Goal: Obtain resource: Obtain resource

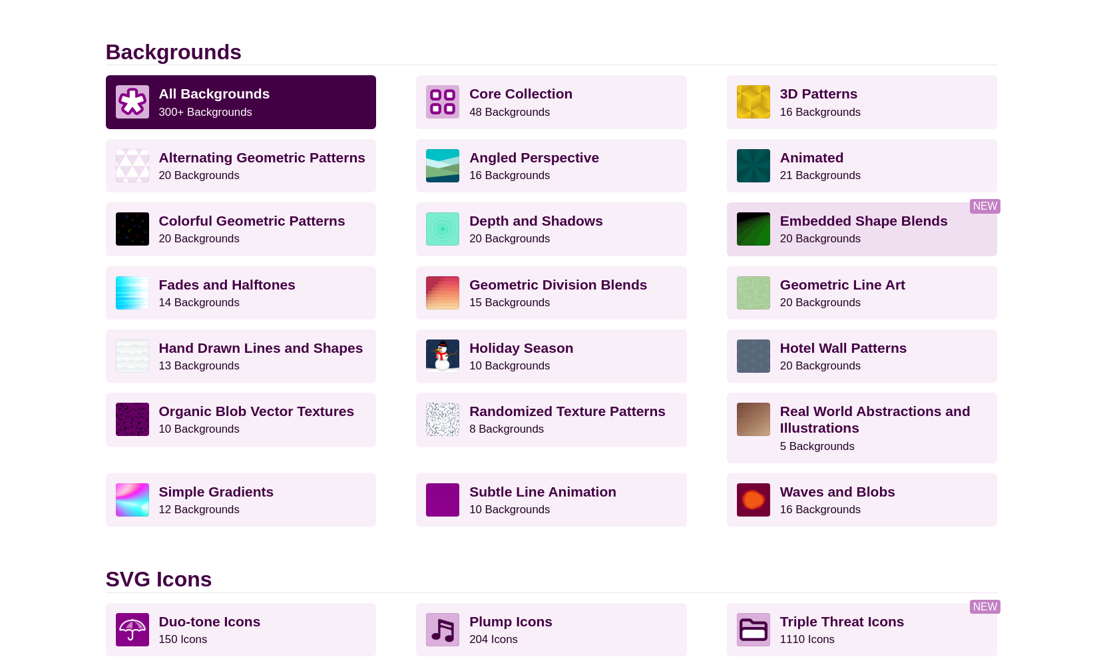
scroll to position [350, 0]
click at [922, 225] on p "Embedded Shape Blends 20 Backgrounds" at bounding box center [884, 228] width 208 height 33
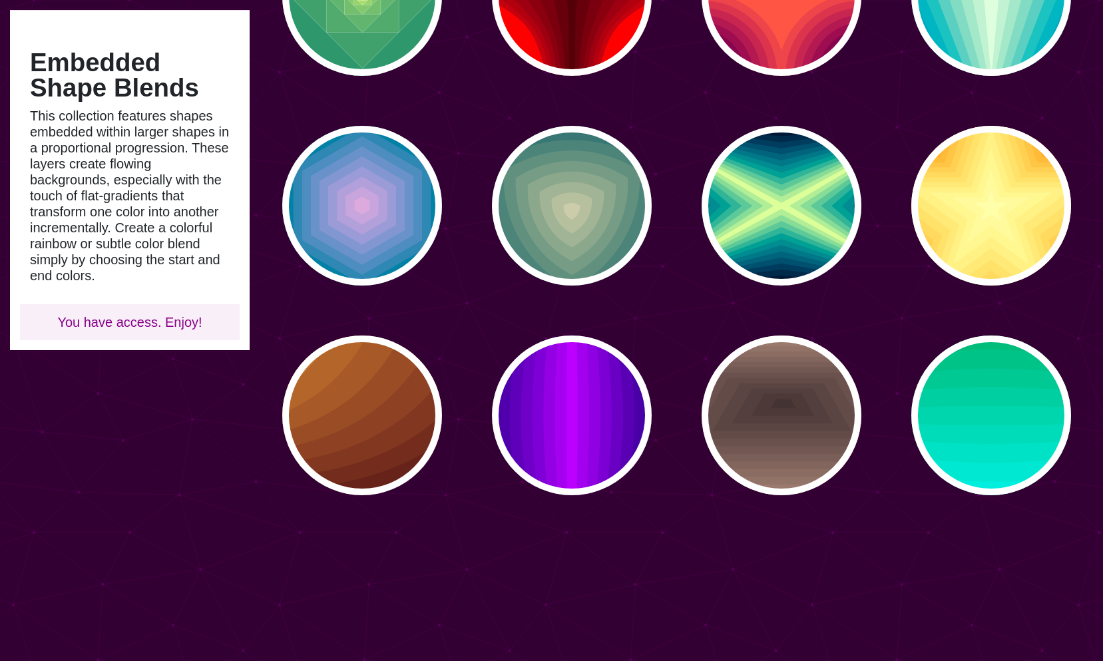
scroll to position [668, 0]
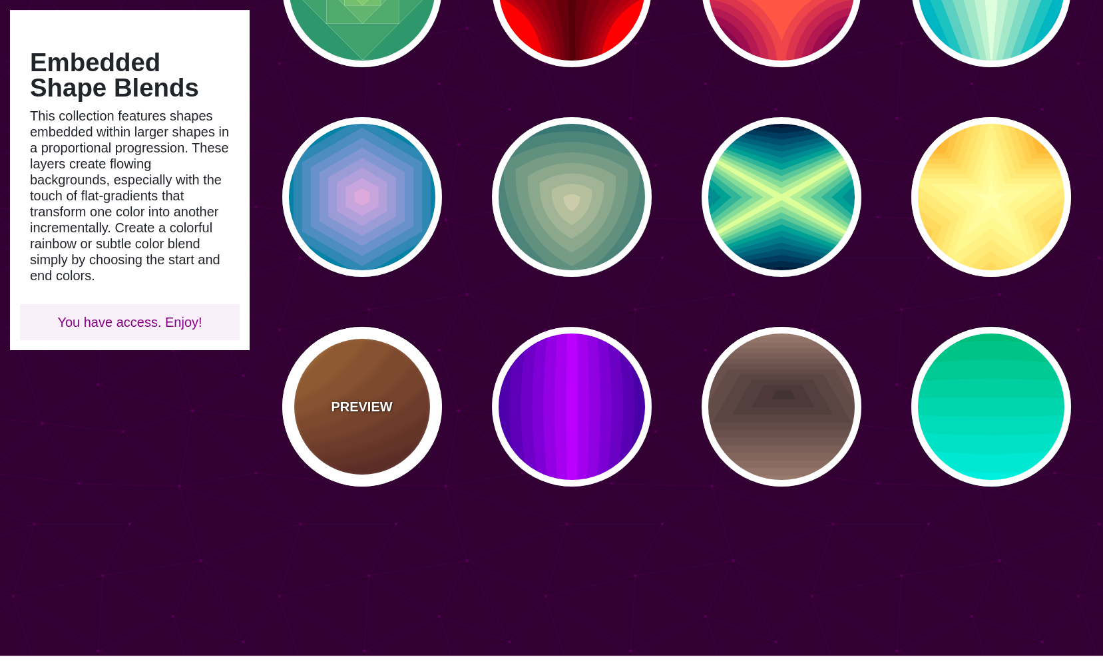
click at [416, 377] on div "PREVIEW" at bounding box center [362, 407] width 160 height 160
type input "#DD9933"
type input "#330000"
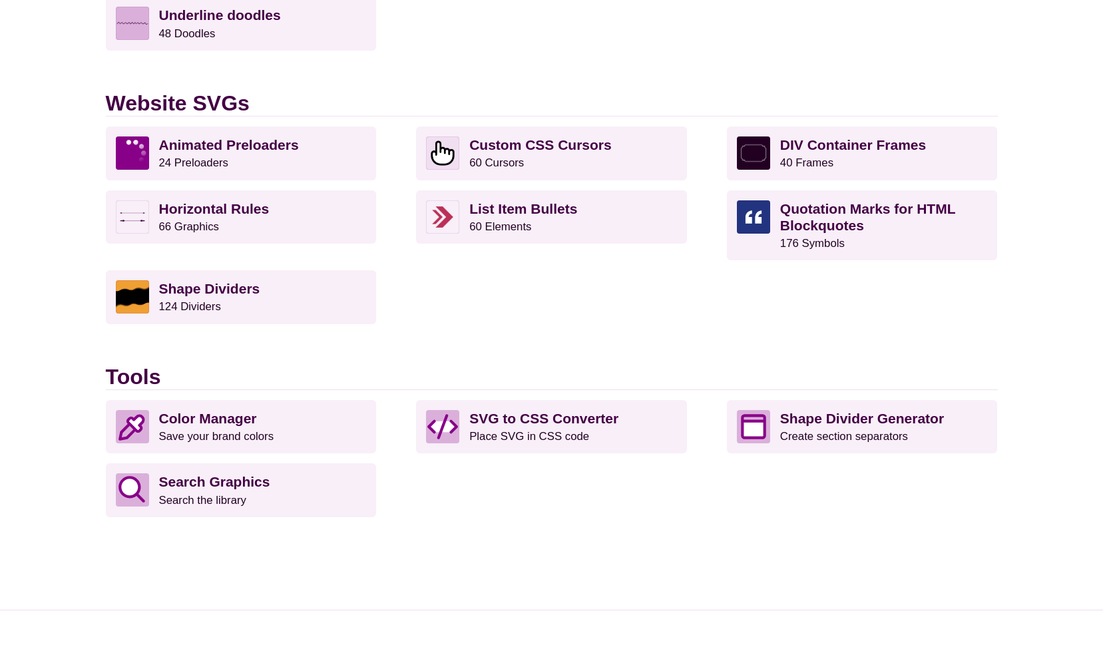
scroll to position [1268, 0]
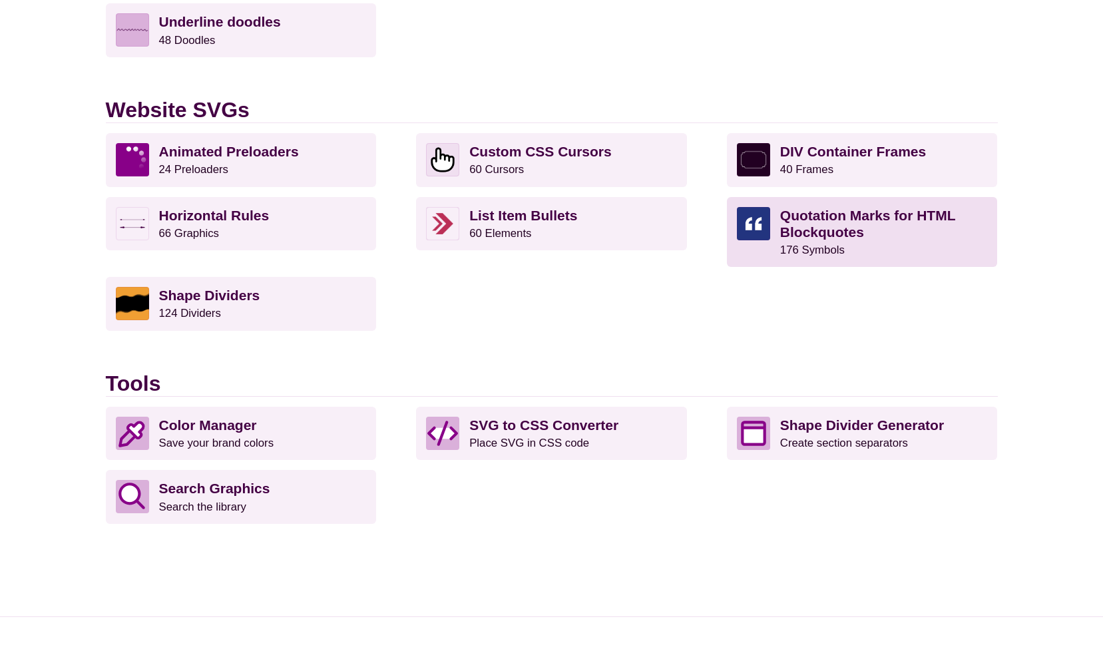
click at [792, 228] on strong "Quotation Marks for HTML Blockquotes" at bounding box center [867, 224] width 175 height 32
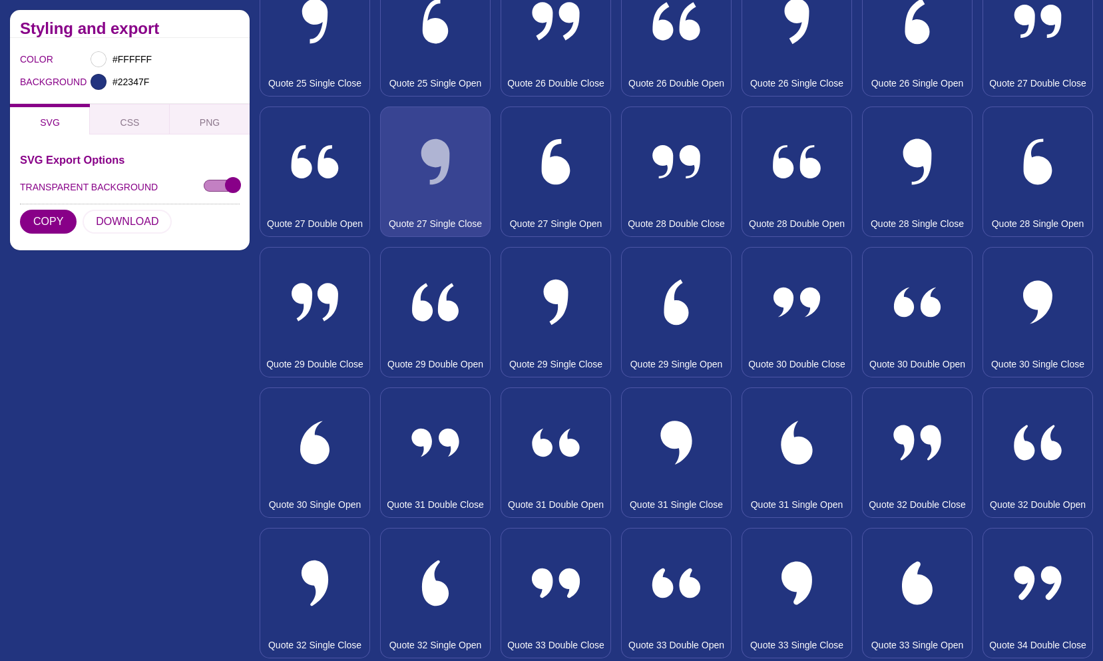
scroll to position [2274, 0]
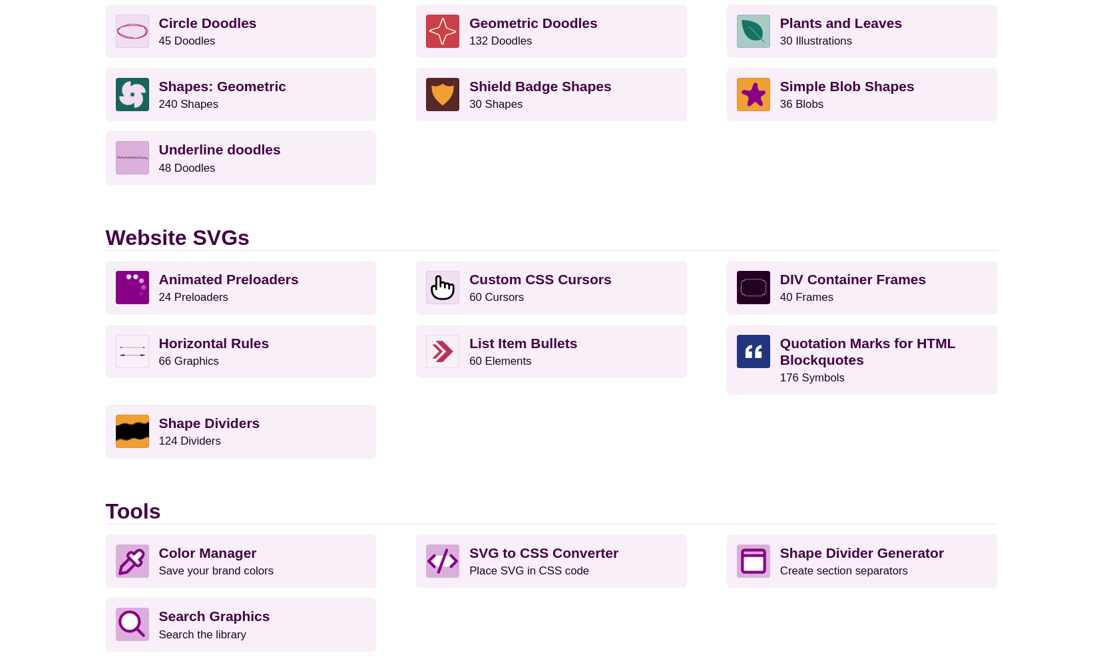
scroll to position [1125, 0]
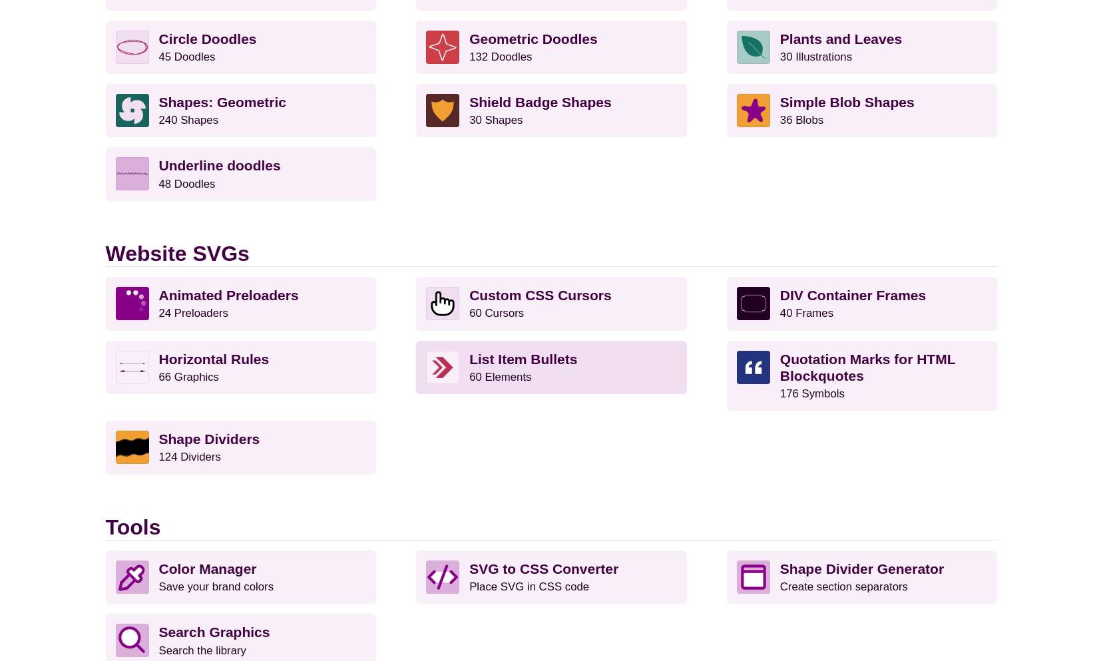
click at [560, 354] on strong "List Item Bullets" at bounding box center [523, 358] width 108 height 15
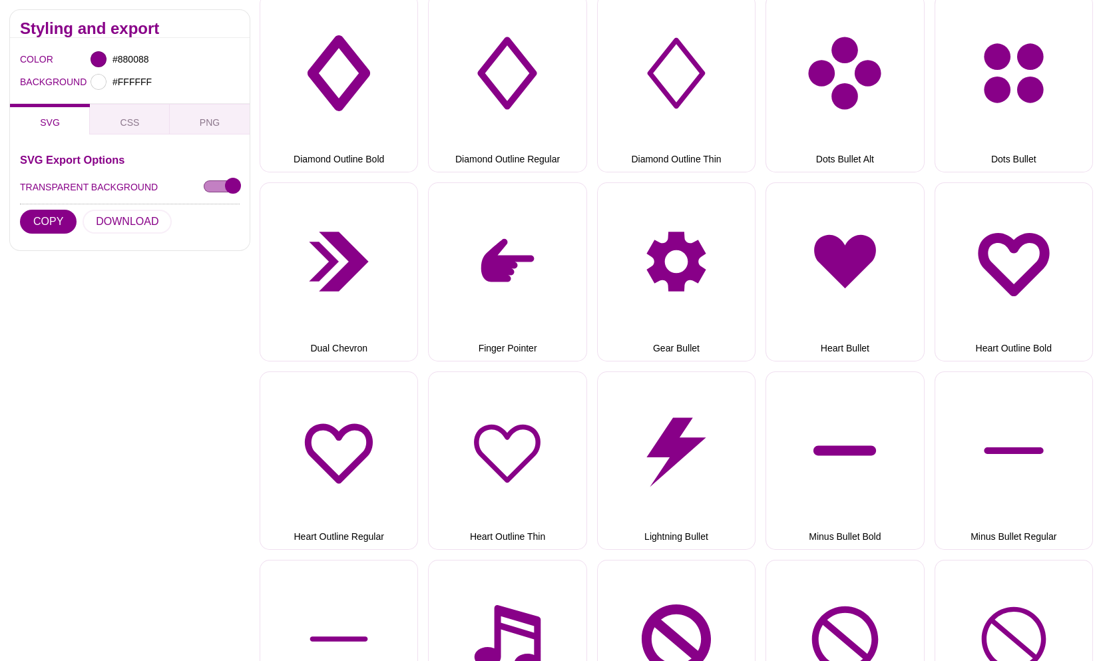
scroll to position [1067, 0]
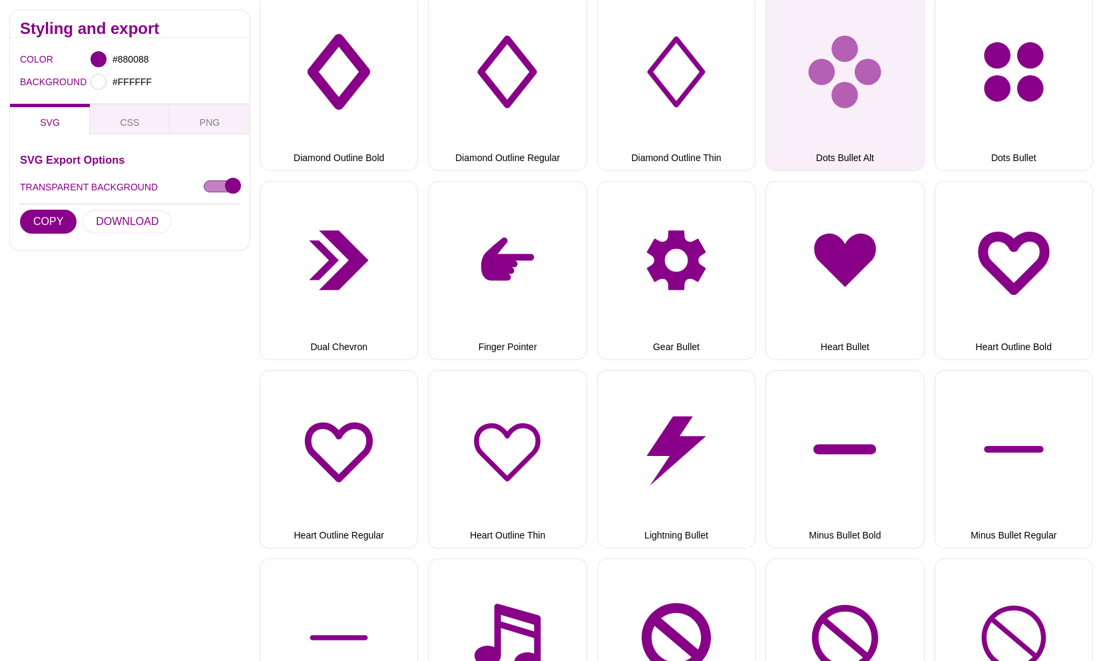
click at [834, 105] on button "Dots Bullet Alt" at bounding box center [844, 82] width 158 height 178
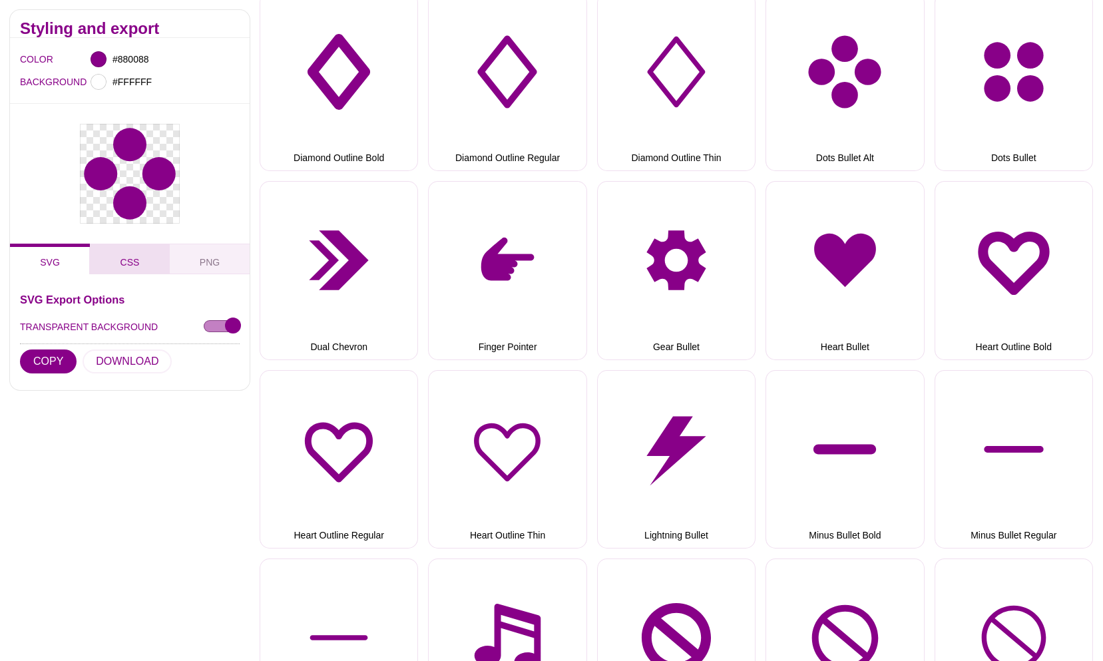
click at [127, 264] on span "CSS" at bounding box center [129, 262] width 19 height 11
click at [212, 262] on span "PNG" at bounding box center [210, 262] width 20 height 11
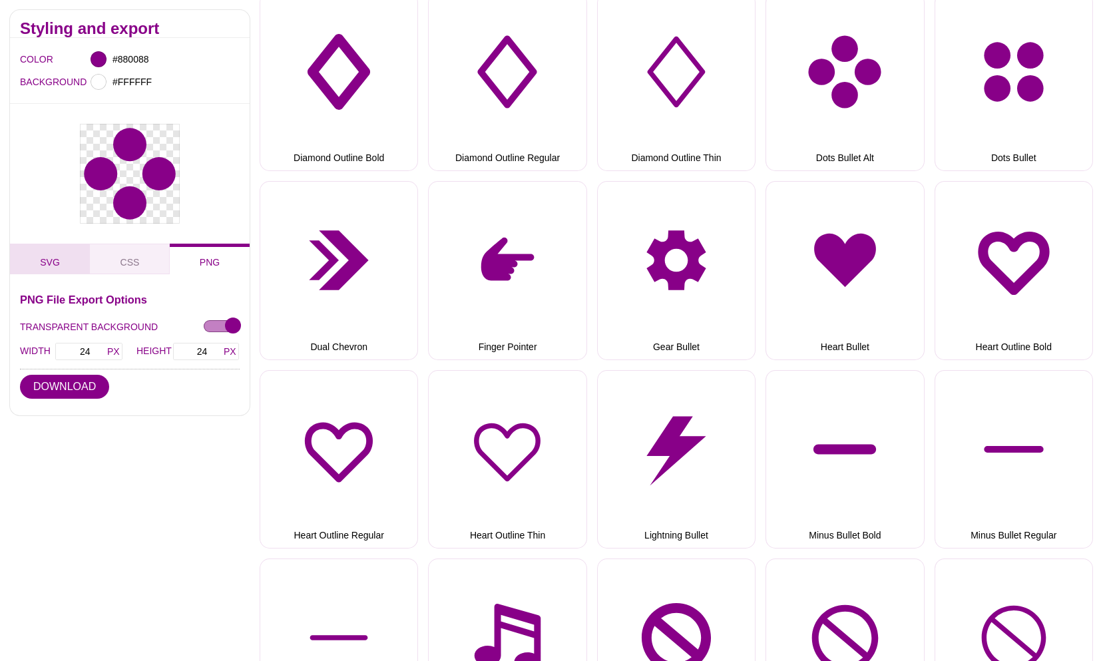
click at [51, 254] on button "SVG" at bounding box center [50, 259] width 80 height 31
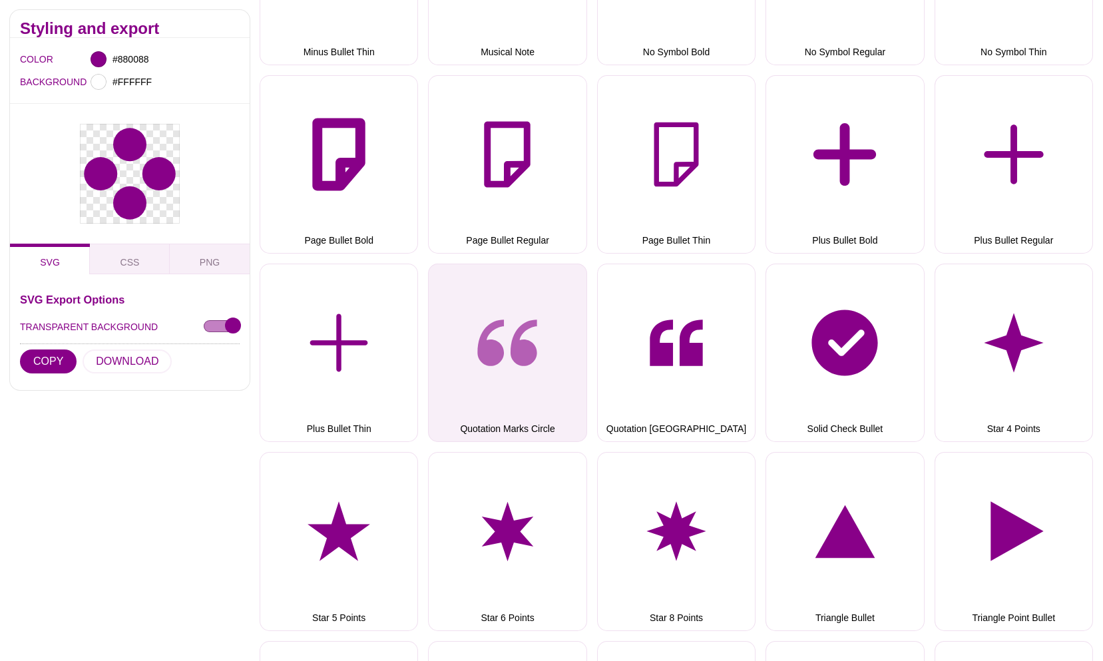
scroll to position [1748, 0]
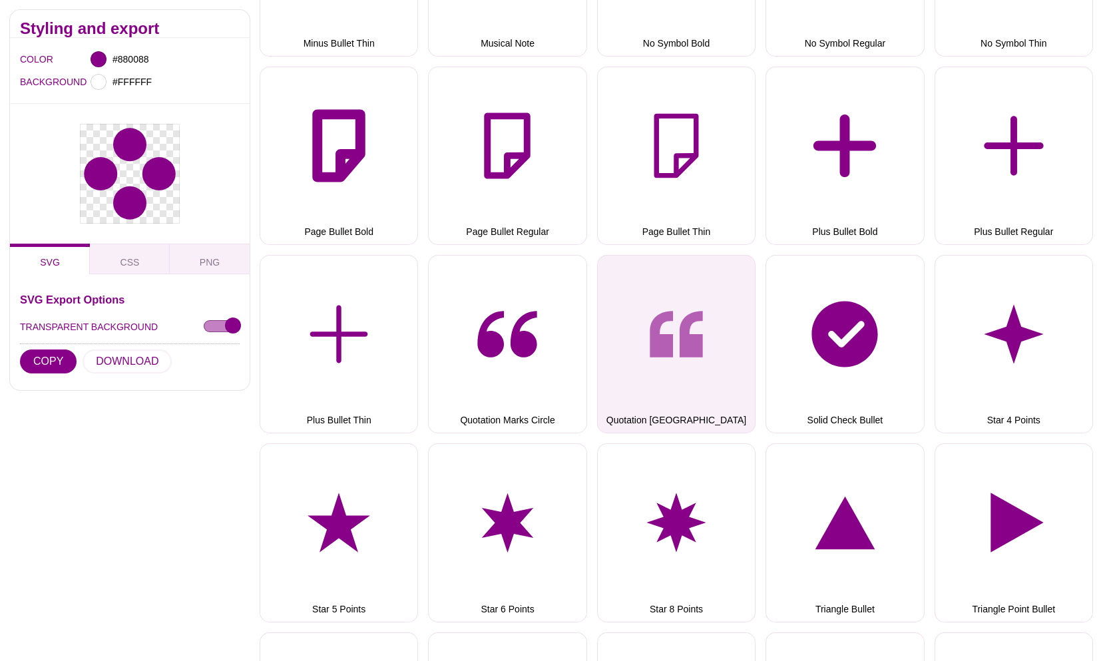
click at [669, 327] on button "Quotation [GEOGRAPHIC_DATA]" at bounding box center [676, 344] width 158 height 178
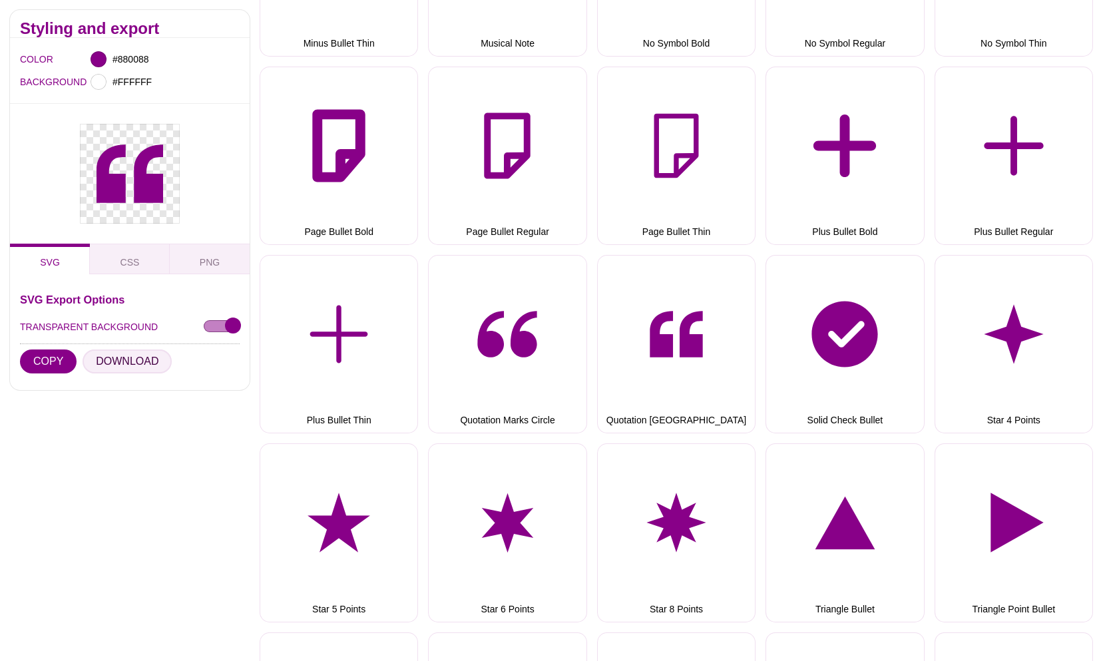
click at [142, 360] on button "DOWNLOAD" at bounding box center [127, 361] width 89 height 24
click at [63, 362] on button "COPY" at bounding box center [48, 361] width 57 height 24
click at [136, 274] on div "SVG Export Options TRANSPARENT BACKGROUND COPY DOWNLOAD CSS DataURI Export Opti…" at bounding box center [130, 332] width 240 height 116
click at [140, 266] on button "CSS" at bounding box center [130, 259] width 80 height 31
click at [211, 264] on span "PNG" at bounding box center [210, 262] width 20 height 11
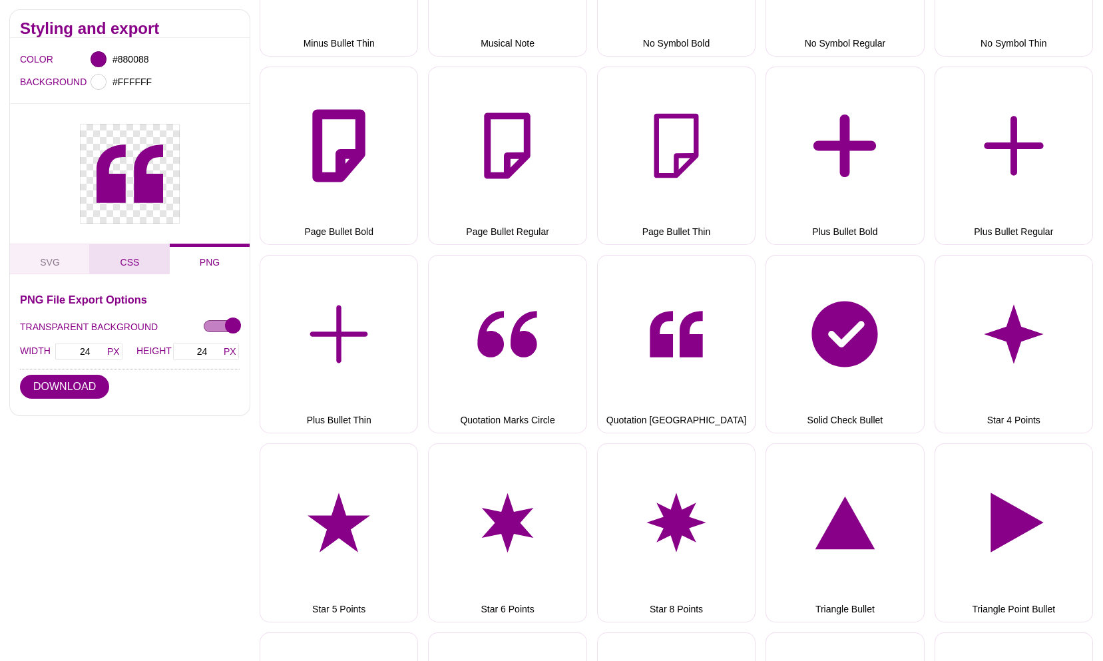
click at [120, 261] on span "CSS" at bounding box center [129, 262] width 19 height 11
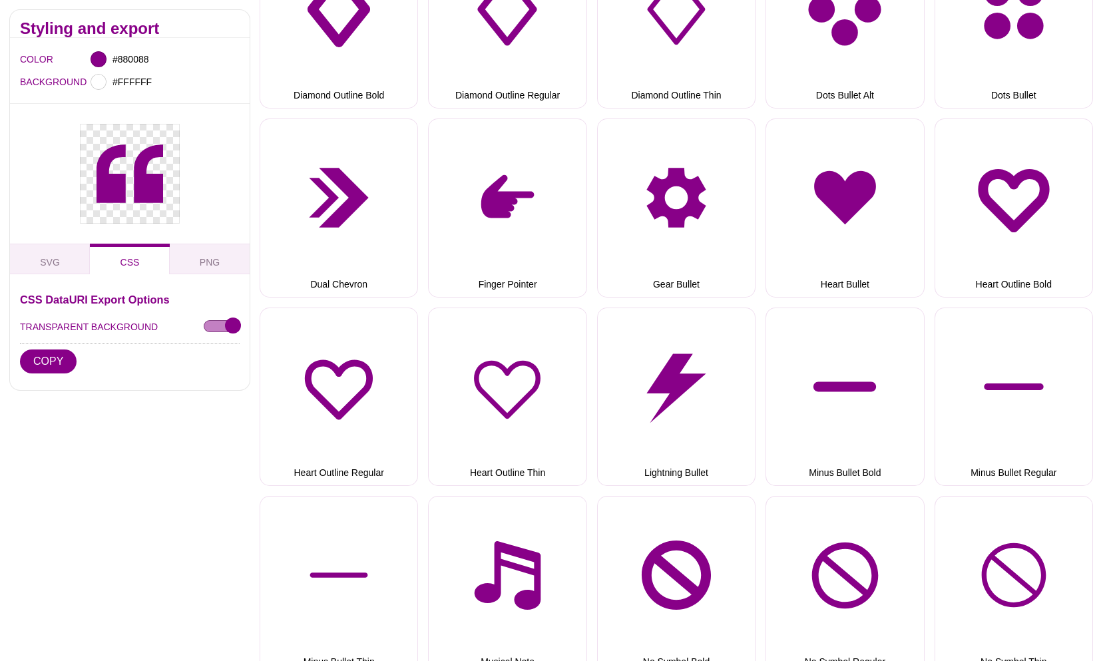
scroll to position [1130, 0]
click at [98, 59] on div at bounding box center [98, 59] width 16 height 16
type input "#888888"
drag, startPoint x: 299, startPoint y: 140, endPoint x: 148, endPoint y: 202, distance: 163.2
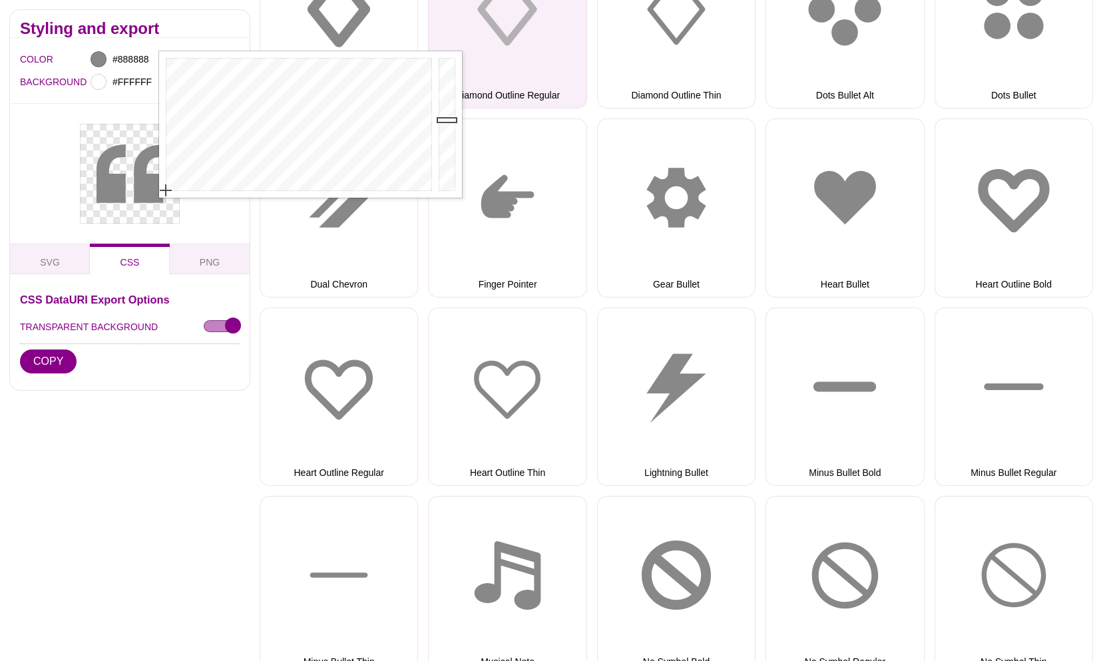
scroll to position [1131, 0]
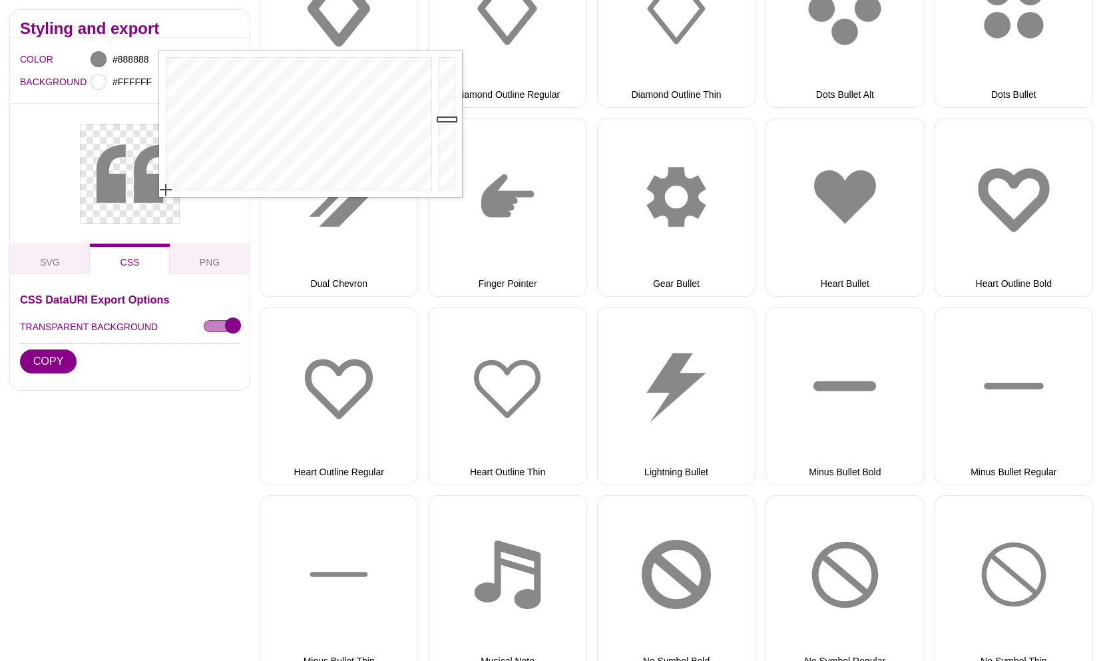
click at [46, 174] on div at bounding box center [130, 174] width 240 height 140
click at [65, 259] on button "SVG" at bounding box center [50, 259] width 80 height 31
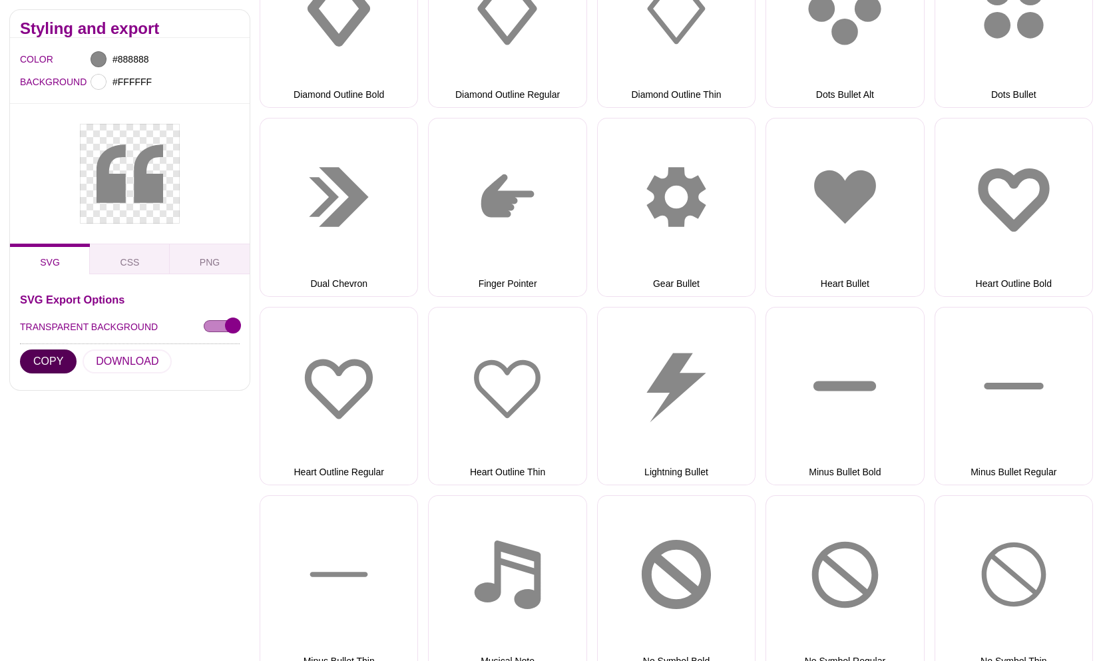
click at [65, 366] on button "COPY" at bounding box center [48, 361] width 57 height 24
click at [120, 359] on button "DOWNLOAD" at bounding box center [127, 361] width 89 height 24
click at [142, 256] on button "CSS" at bounding box center [130, 259] width 80 height 31
click at [59, 362] on button "COPY" at bounding box center [48, 361] width 57 height 24
click at [210, 262] on span "PNG" at bounding box center [210, 262] width 20 height 11
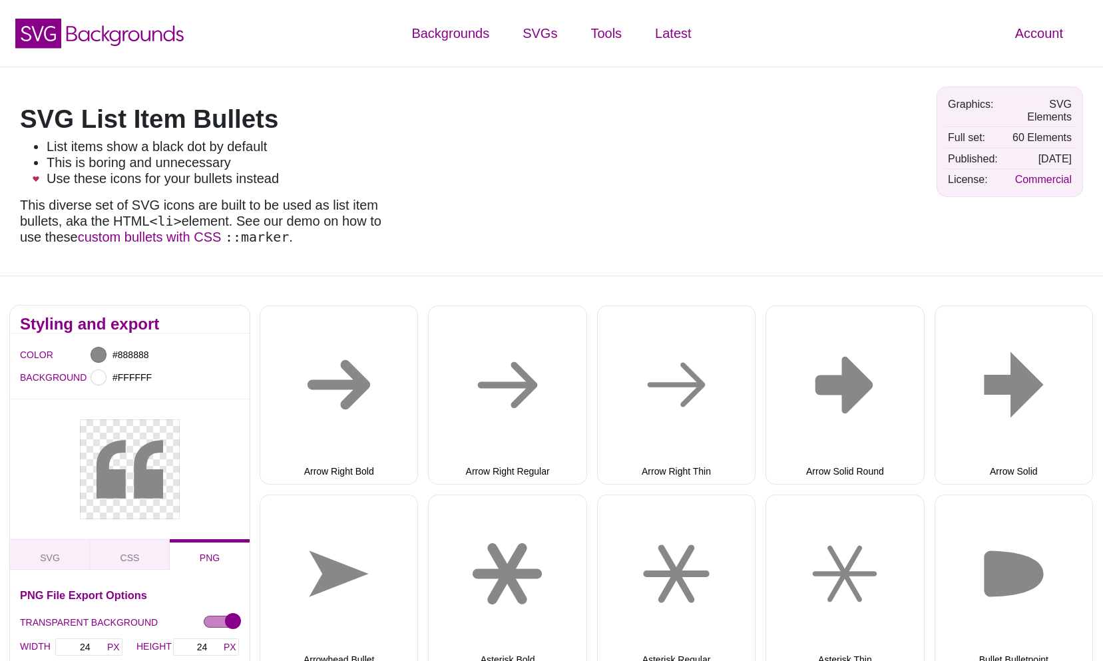
scroll to position [0, 0]
click at [207, 235] on link "custom bullets with CSS" at bounding box center [150, 237] width 144 height 15
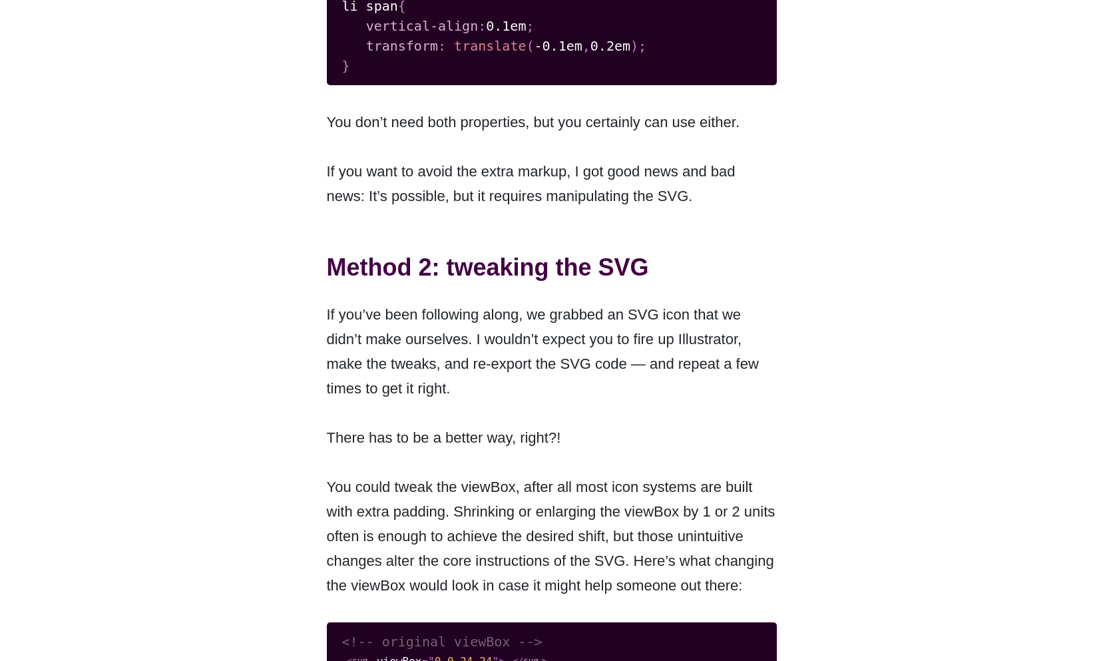
scroll to position [3059, 0]
